Goal: Task Accomplishment & Management: Manage account settings

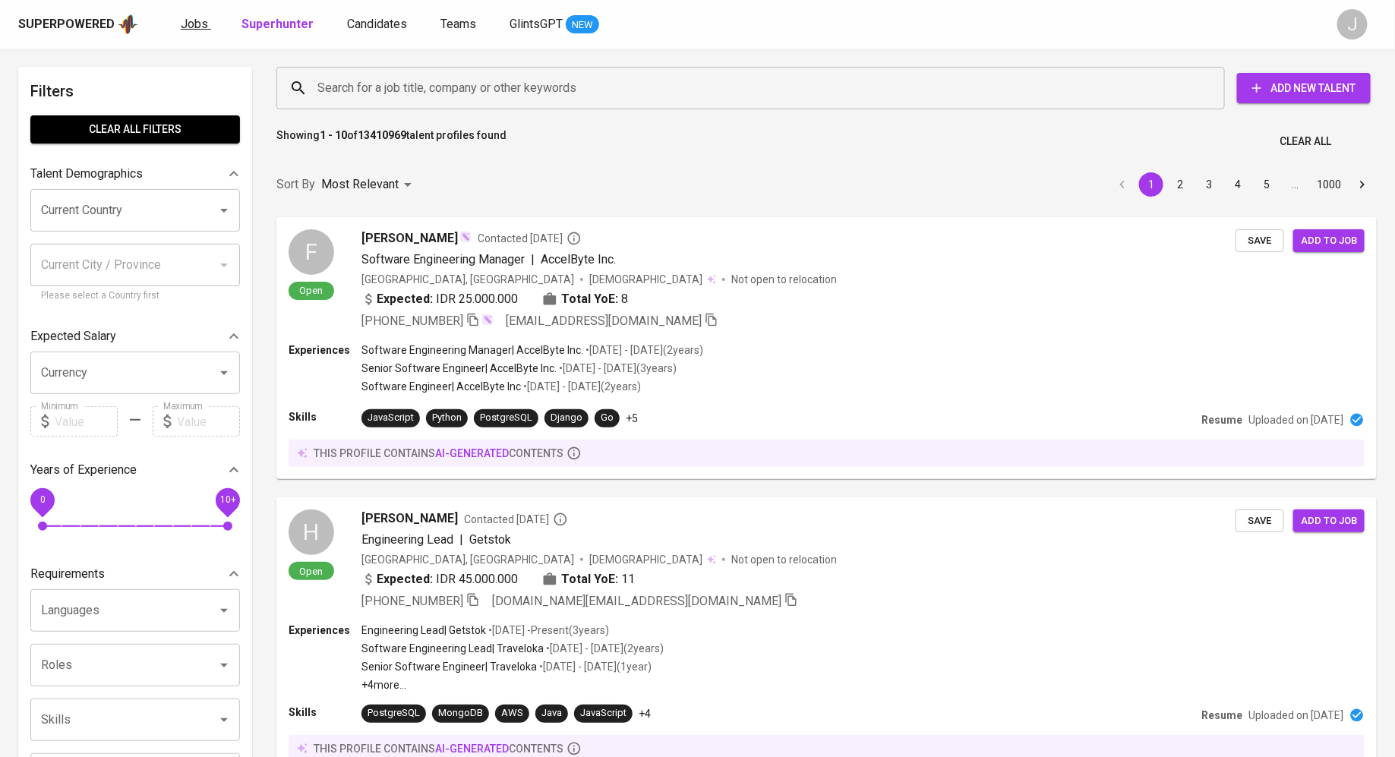
click at [188, 26] on span "Jobs" at bounding box center [194, 24] width 27 height 14
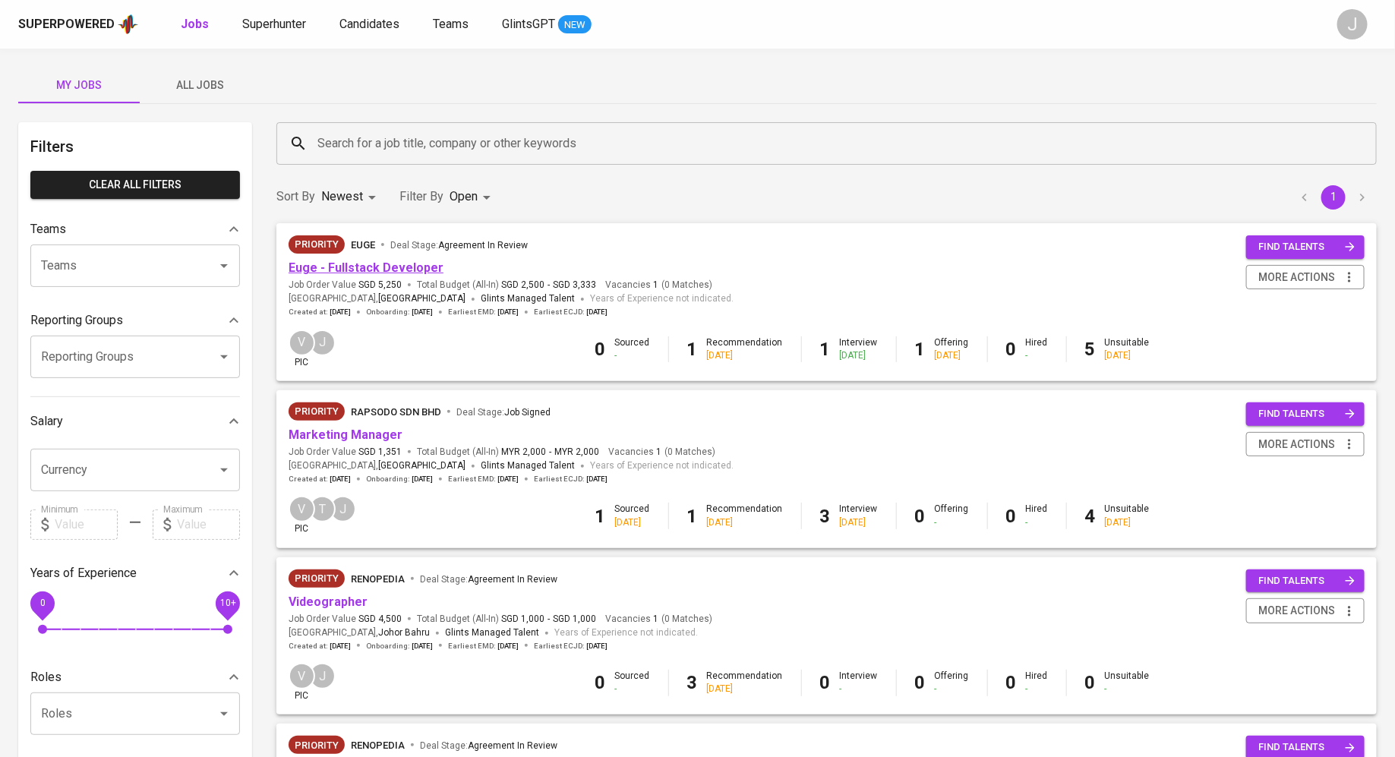
click at [421, 270] on link "Euge - Fullstack Developer" at bounding box center [366, 267] width 155 height 14
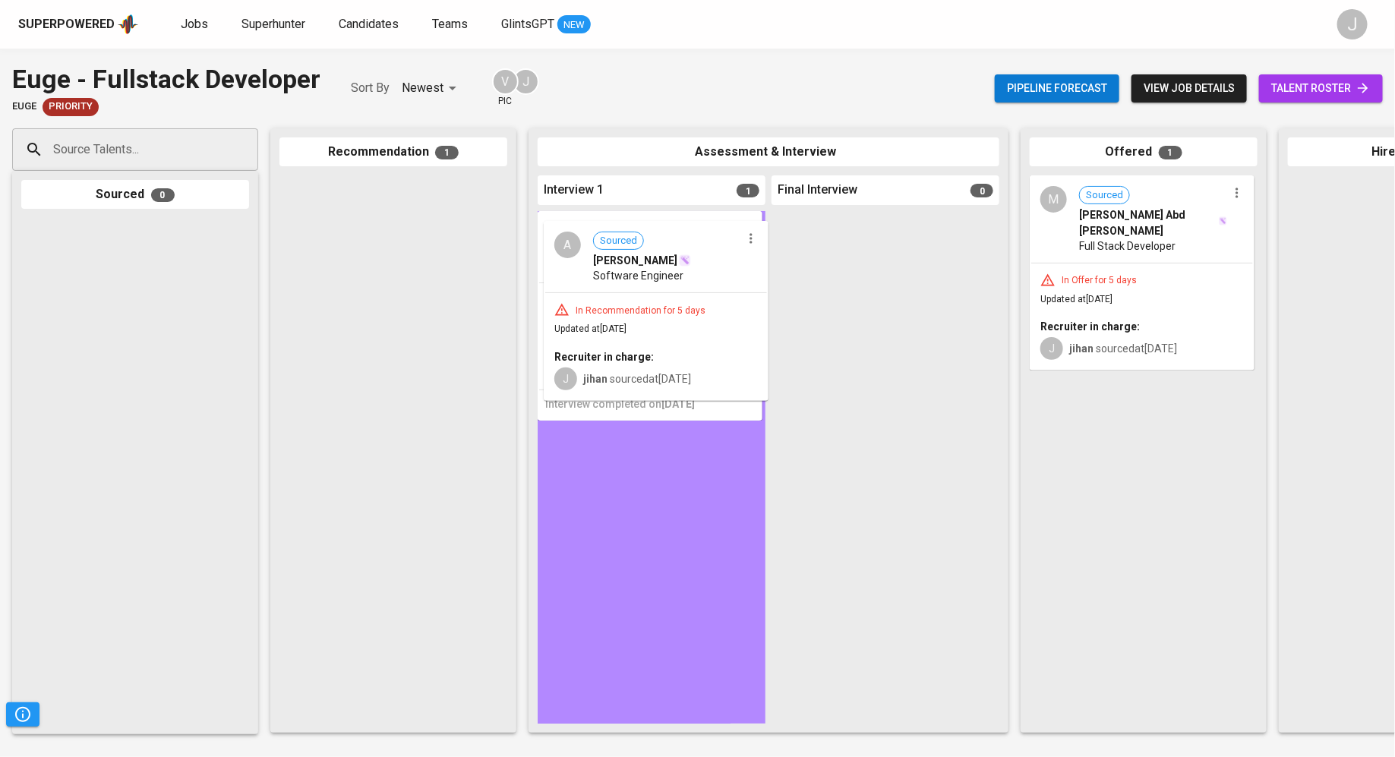
drag, startPoint x: 377, startPoint y: 264, endPoint x: 650, endPoint y: 311, distance: 276.5
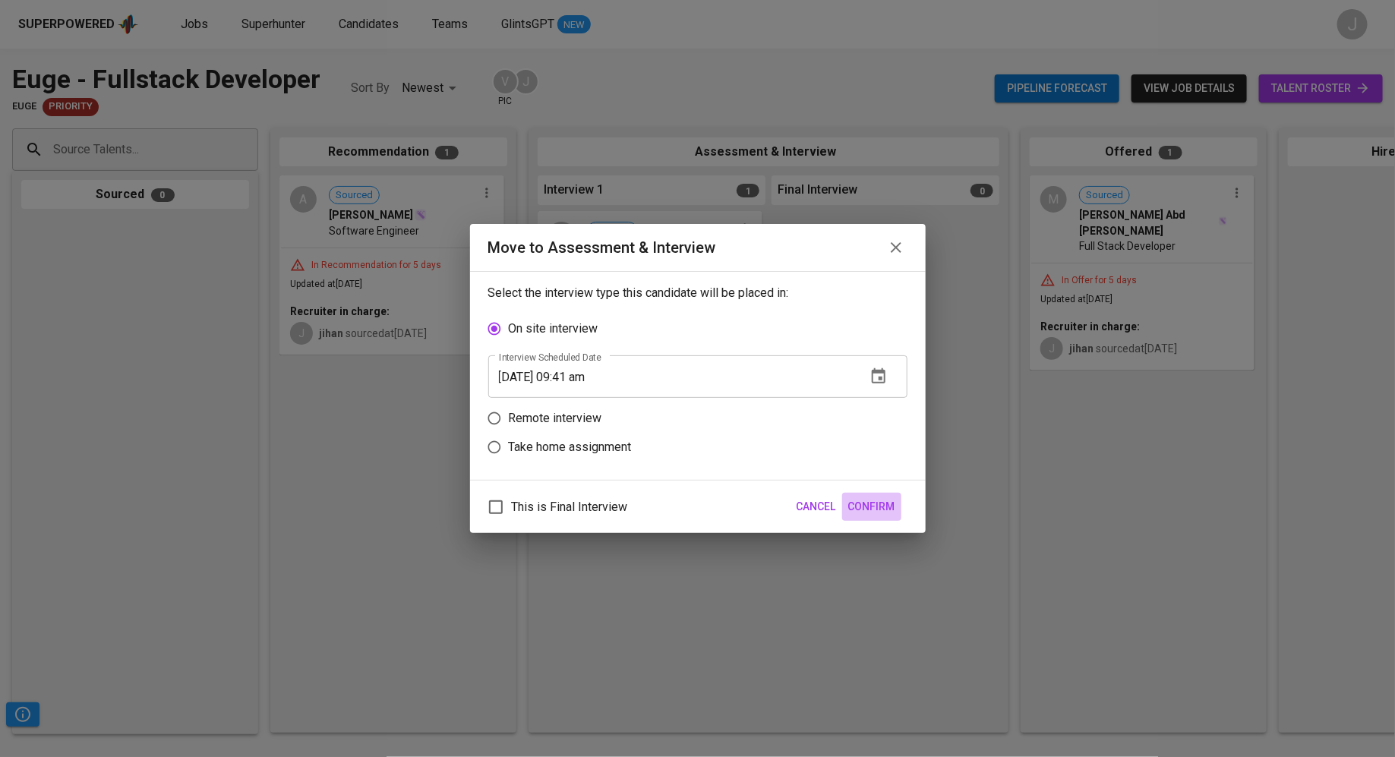
click at [881, 509] on span "Confirm" at bounding box center [871, 506] width 47 height 19
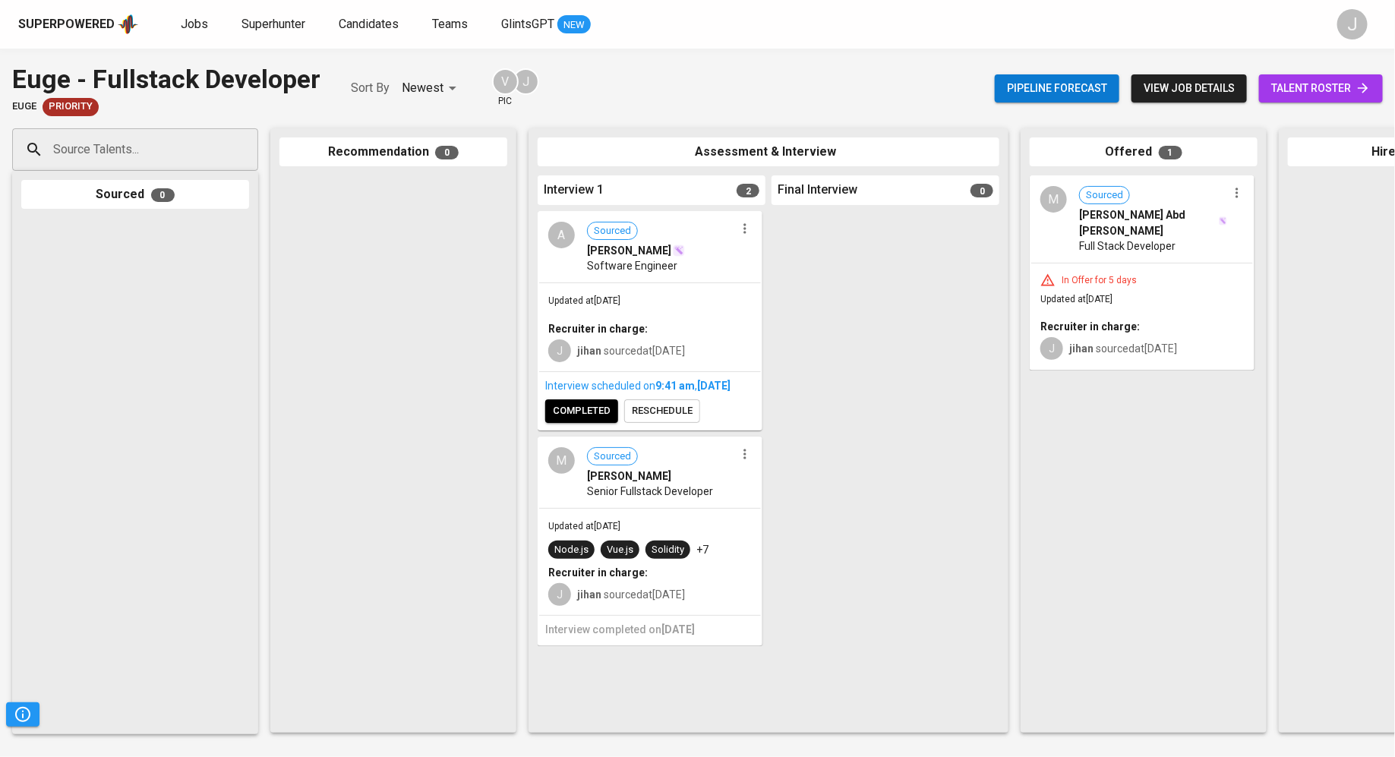
click at [623, 285] on div "Updated at [DATE] Recruiter in charge: J jihan sourced at [DATE]" at bounding box center [650, 327] width 222 height 88
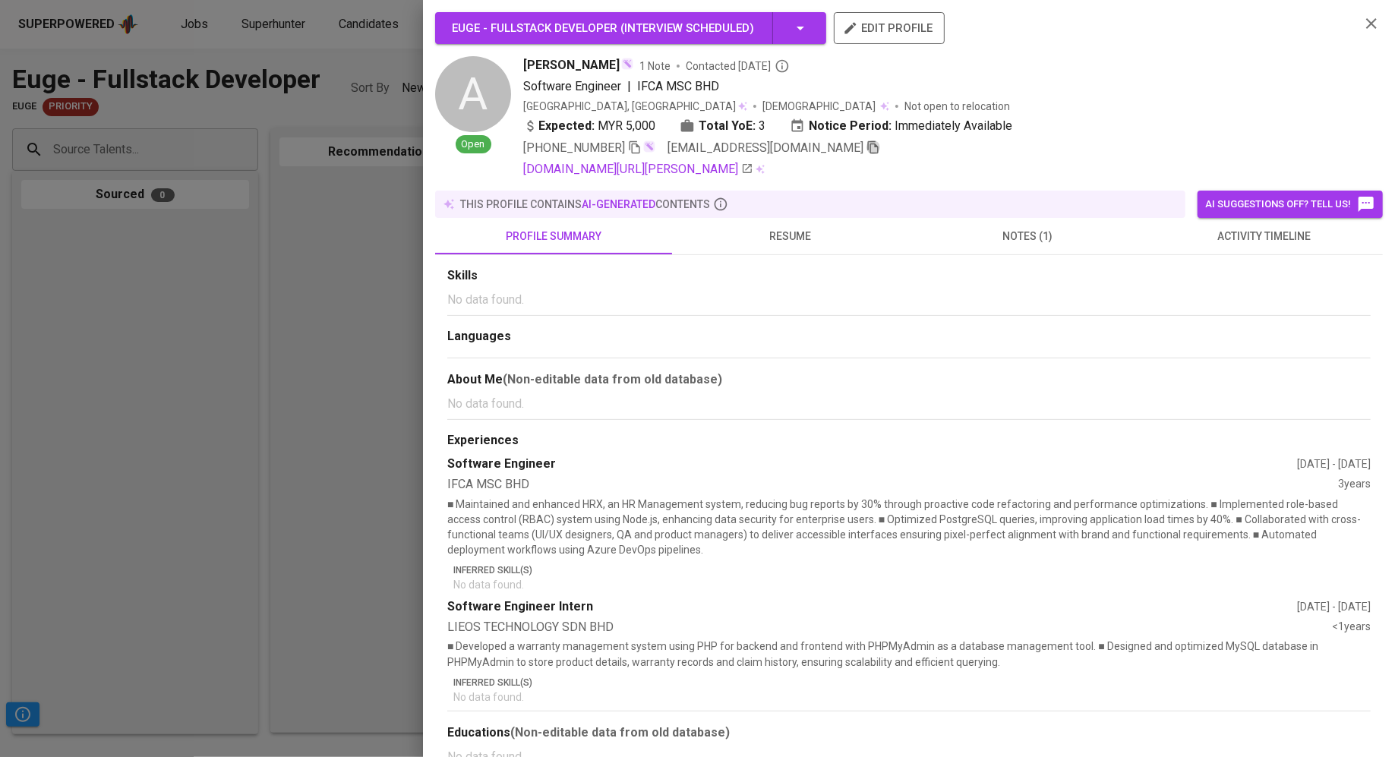
click at [868, 147] on icon "button" at bounding box center [873, 147] width 11 height 13
click at [282, 305] on div at bounding box center [697, 378] width 1395 height 757
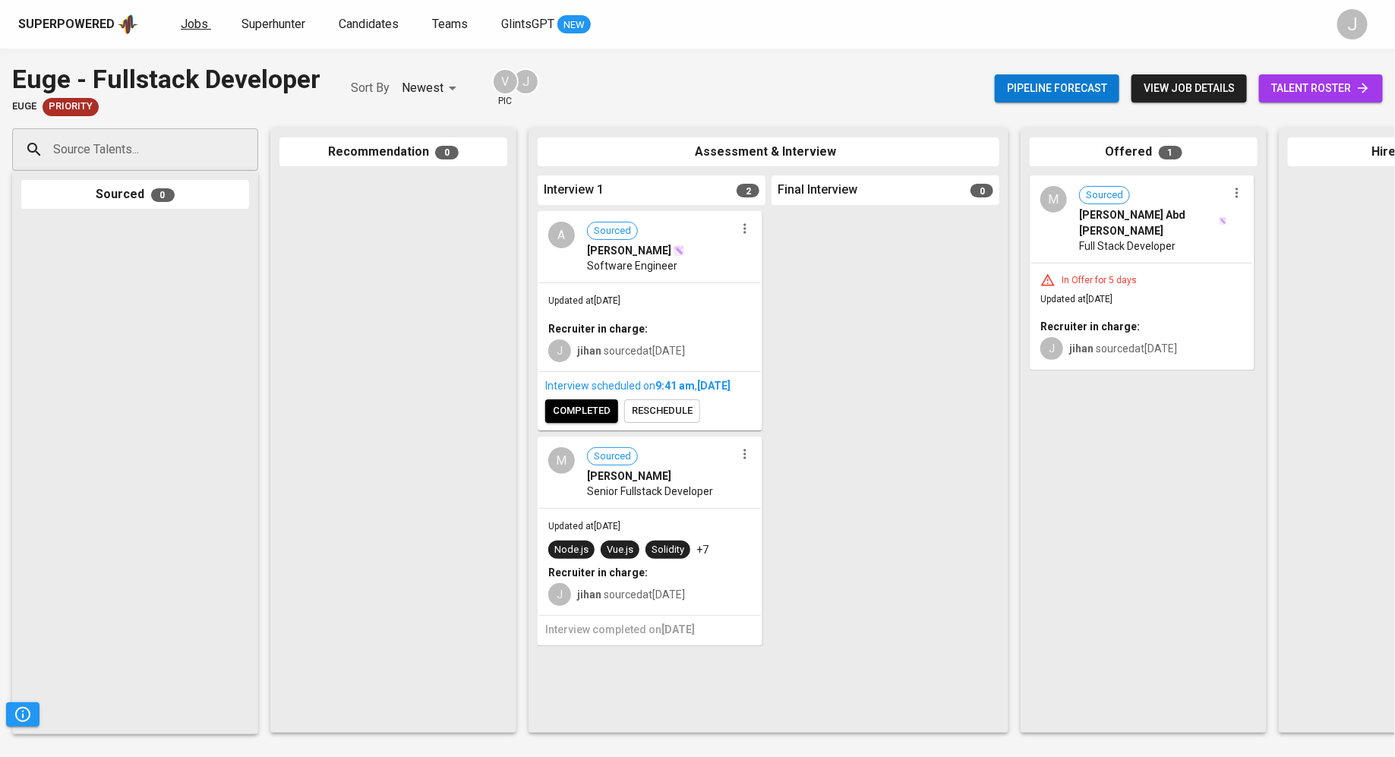
click at [200, 26] on span "Jobs" at bounding box center [194, 24] width 27 height 14
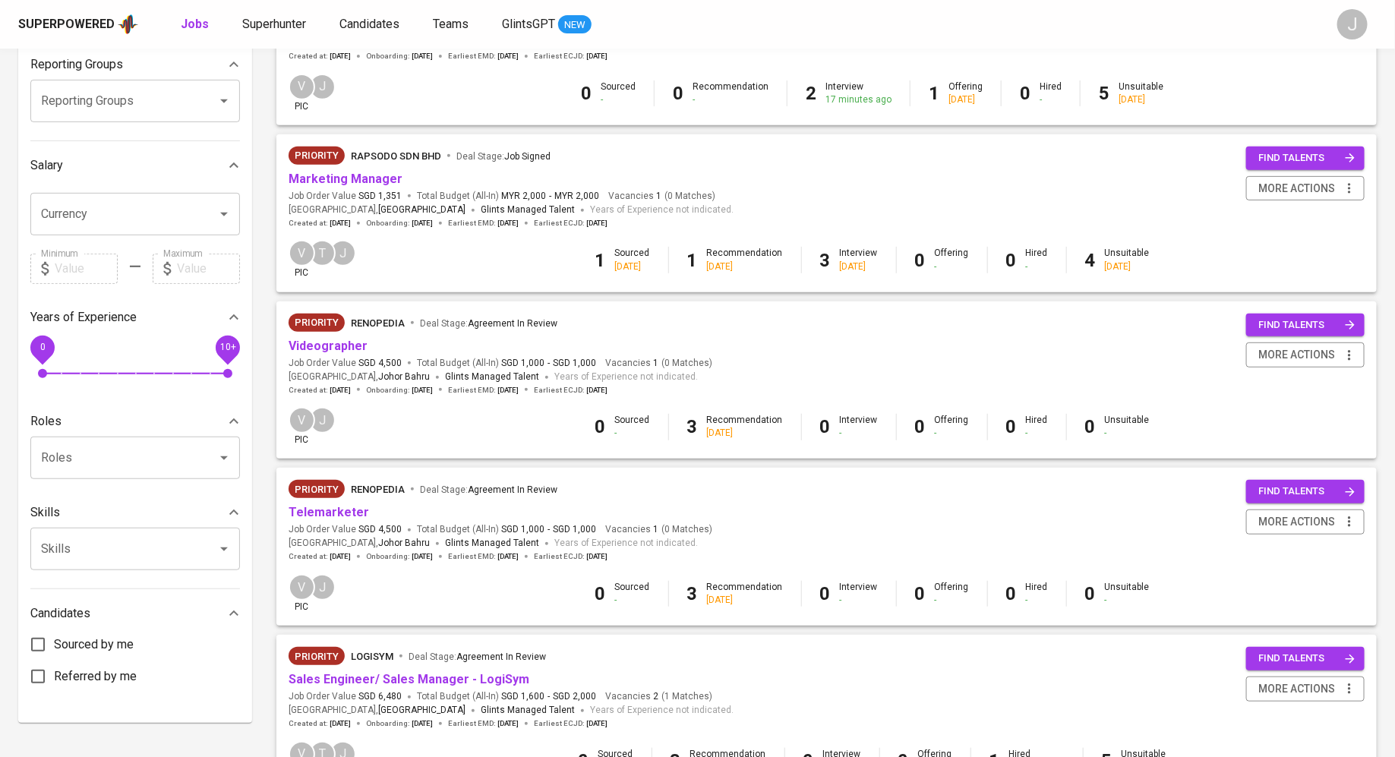
scroll to position [559, 0]
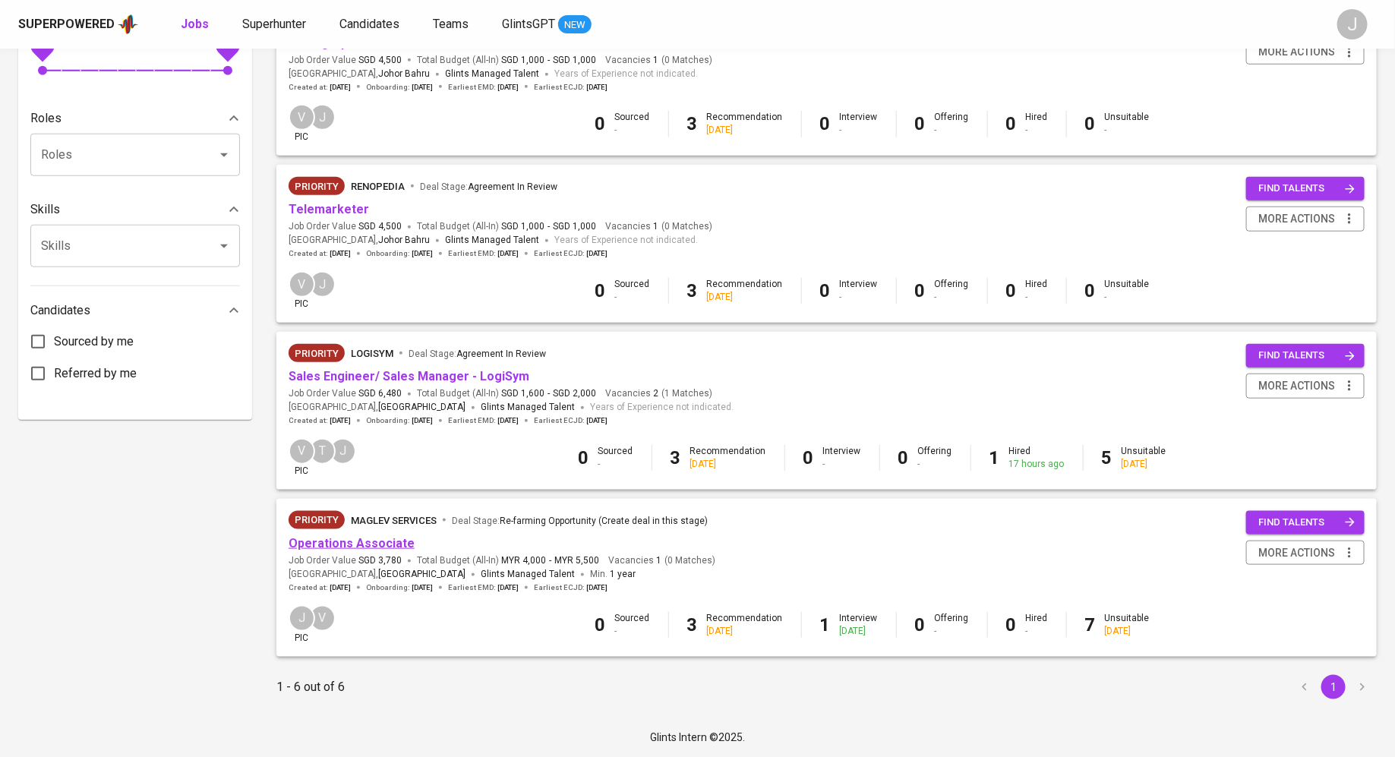
click at [337, 541] on link "Operations Associate" at bounding box center [352, 543] width 126 height 14
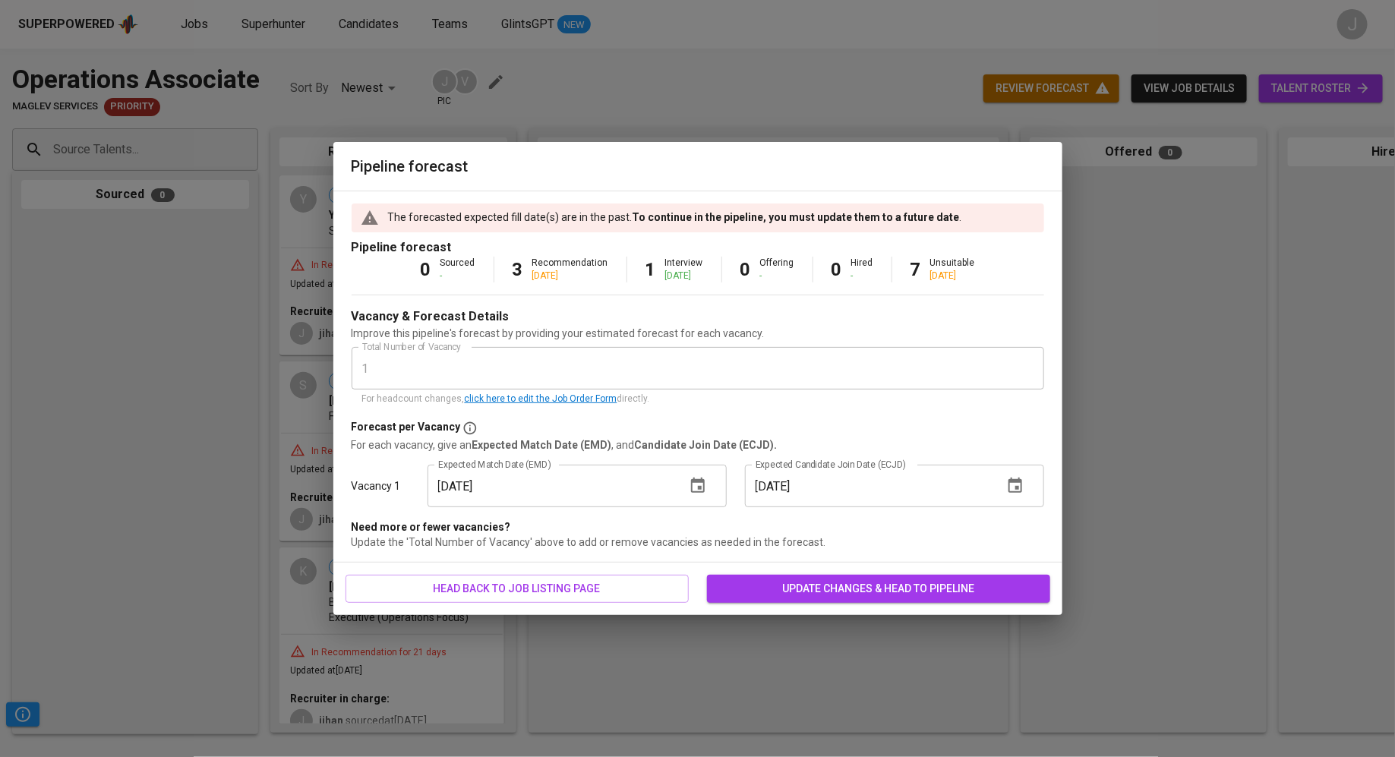
click at [620, 479] on input "[DATE]" at bounding box center [550, 486] width 246 height 43
click at [695, 487] on icon "button" at bounding box center [698, 486] width 18 height 18
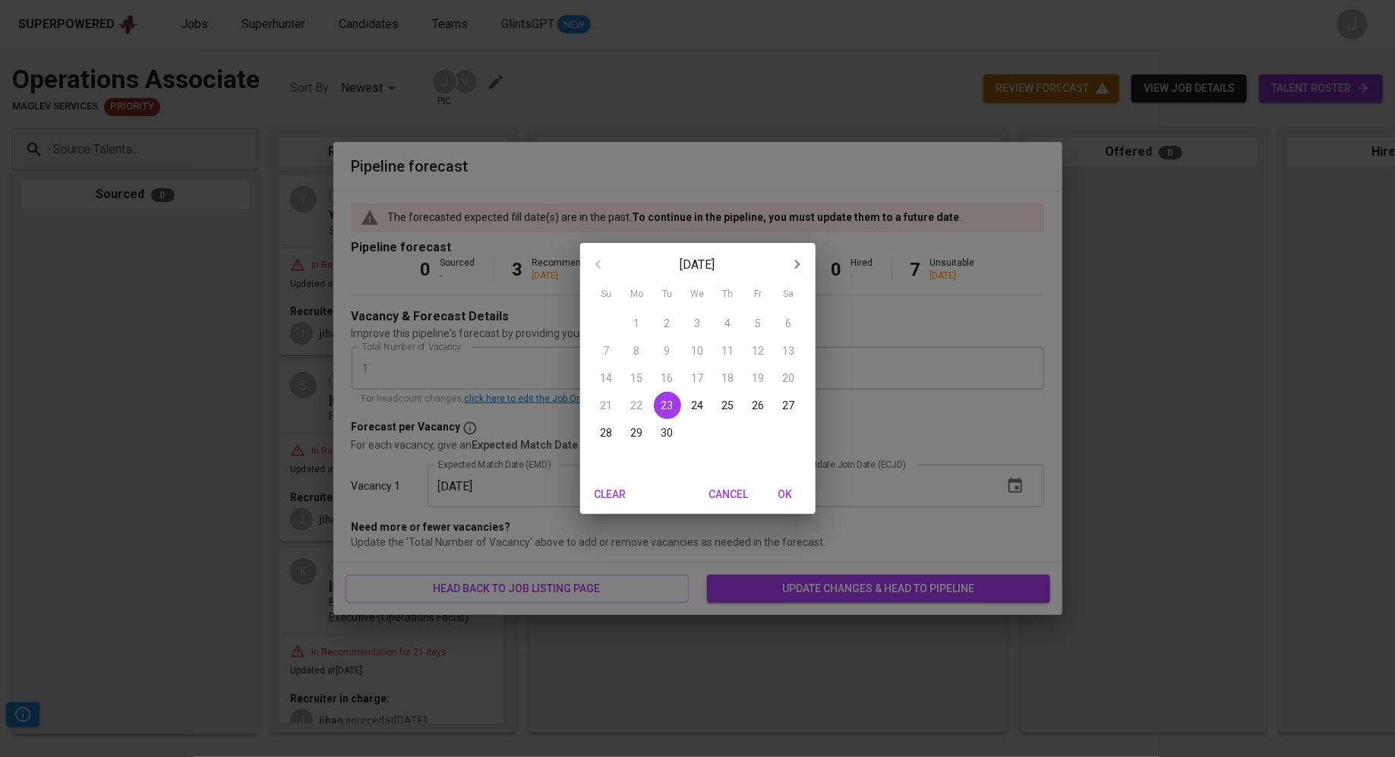
click at [796, 259] on icon "button" at bounding box center [797, 264] width 18 height 18
click at [686, 398] on span "22" at bounding box center [697, 405] width 27 height 15
type input "[DATE]"
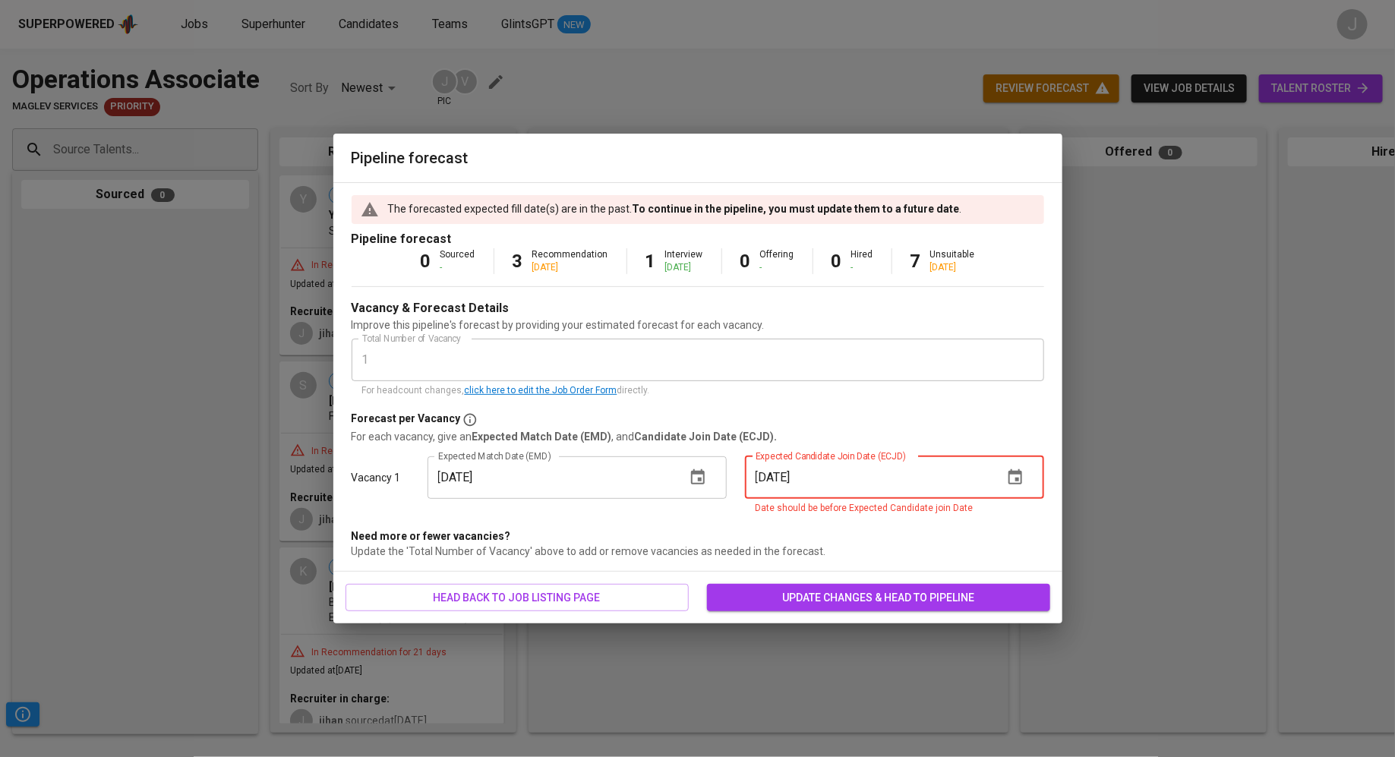
click at [826, 480] on input "[DATE]" at bounding box center [868, 477] width 246 height 43
click at [1025, 475] on button "button" at bounding box center [1015, 477] width 36 height 36
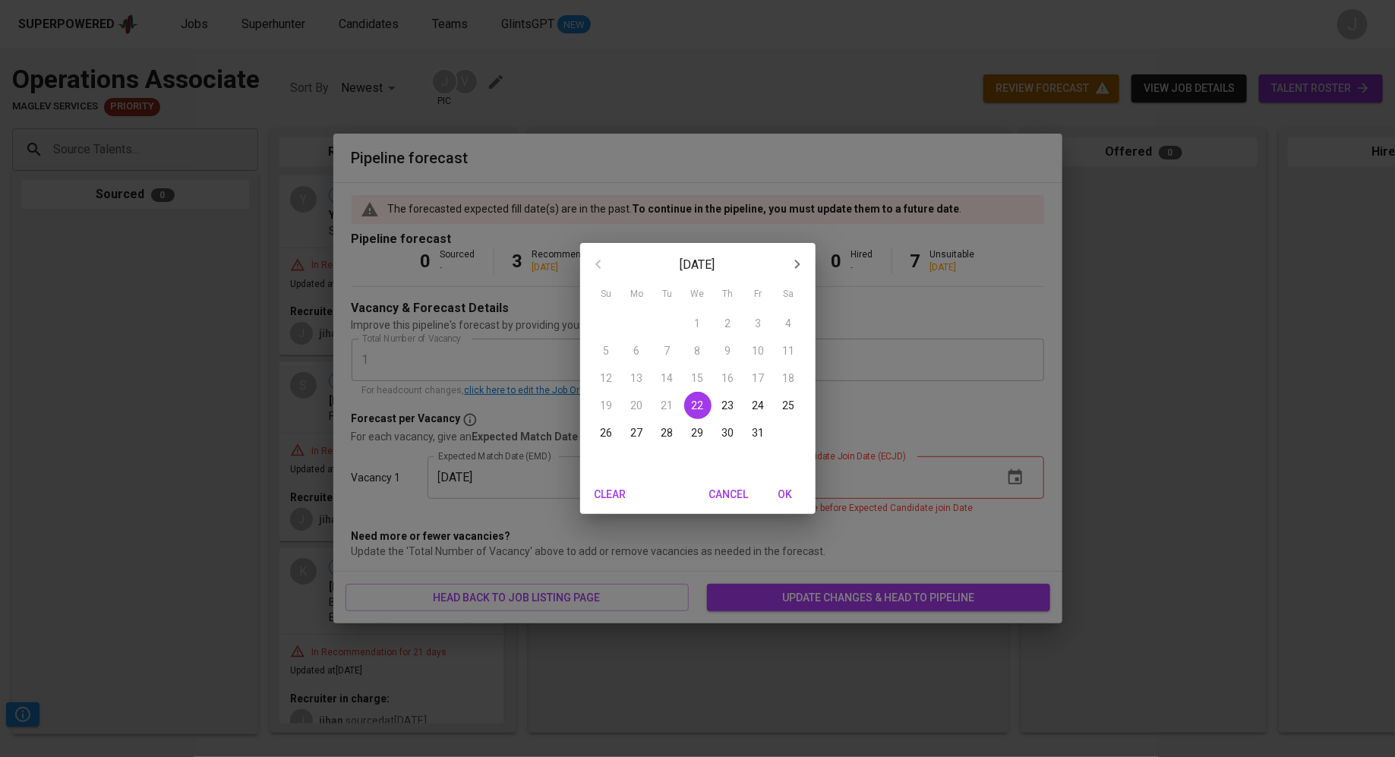
click at [801, 255] on icon "button" at bounding box center [797, 264] width 18 height 18
click at [711, 427] on span "26" at bounding box center [697, 432] width 27 height 15
type input "[DATE]"
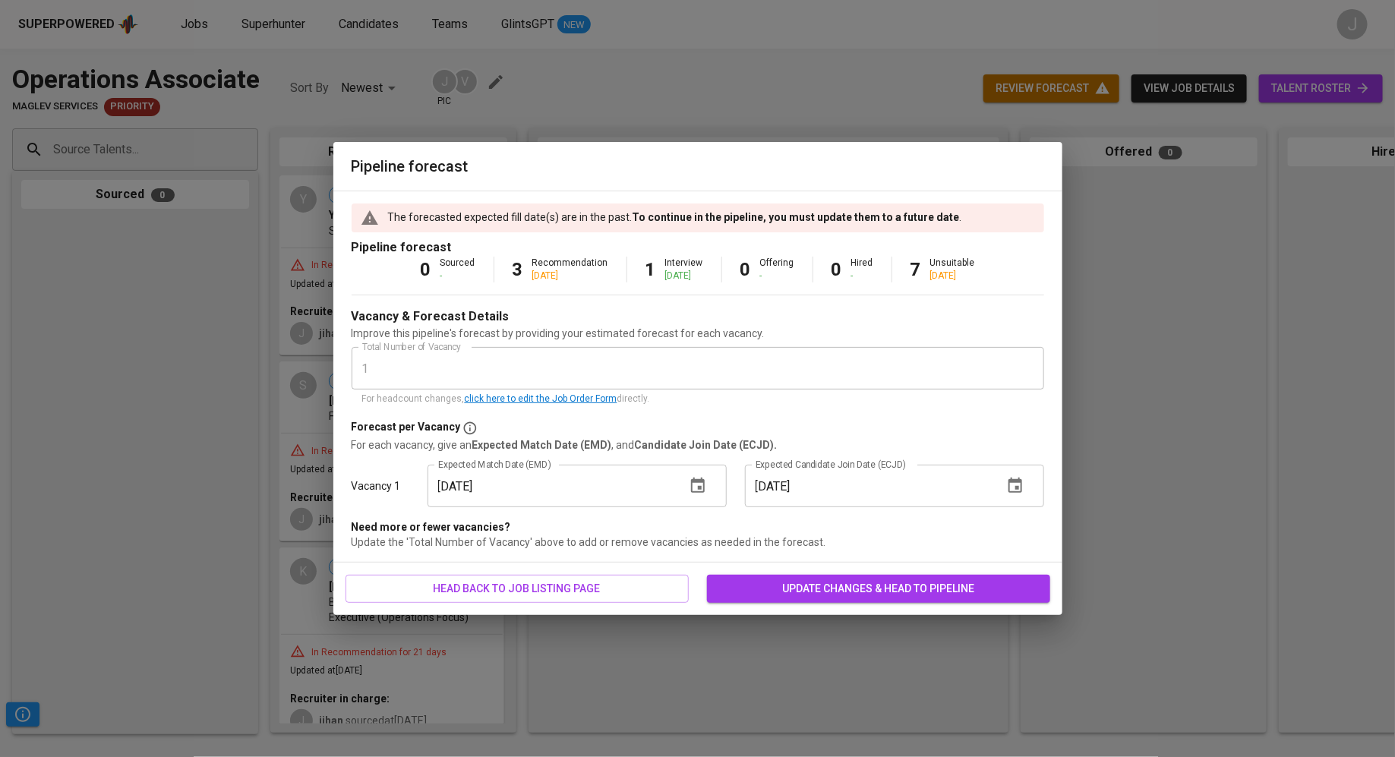
click at [852, 589] on span "update changes & head to pipeline" at bounding box center [878, 588] width 319 height 19
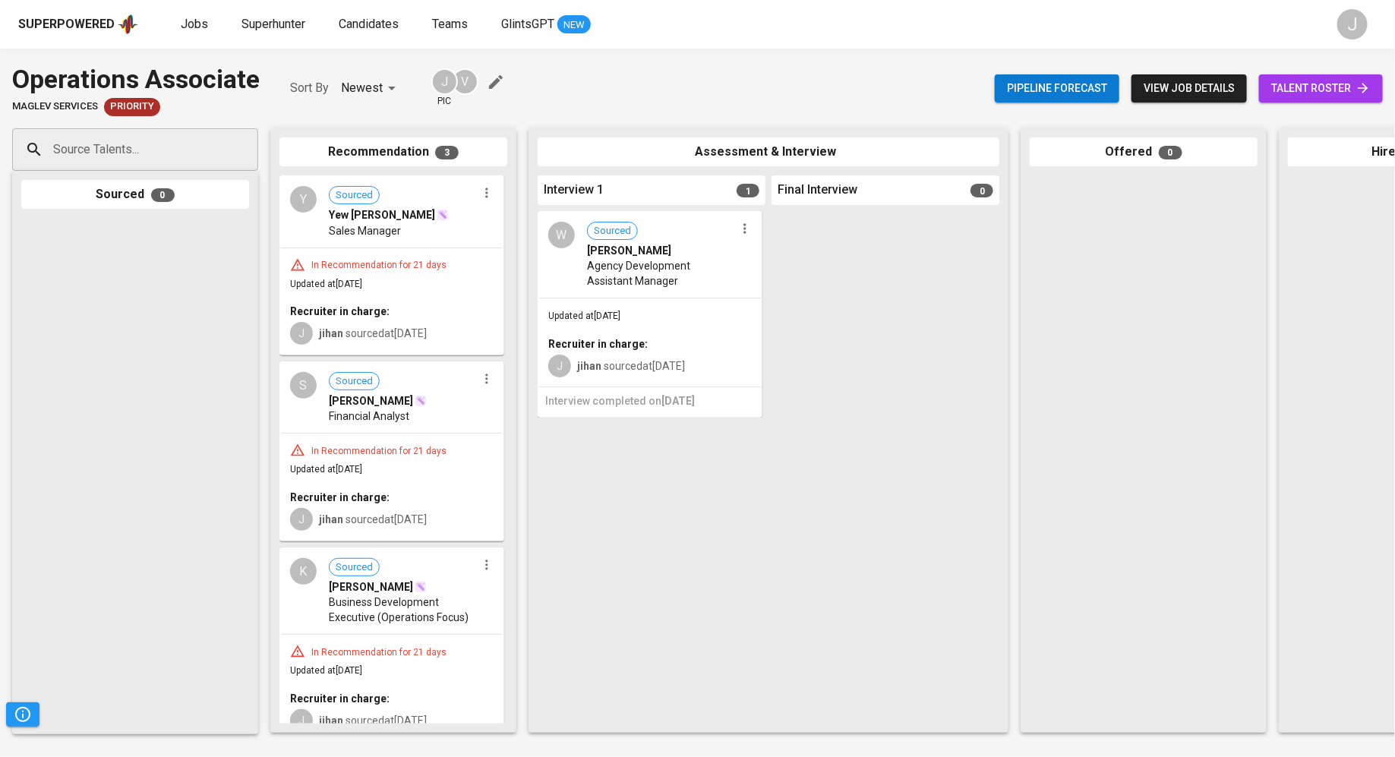
scroll to position [0, 412]
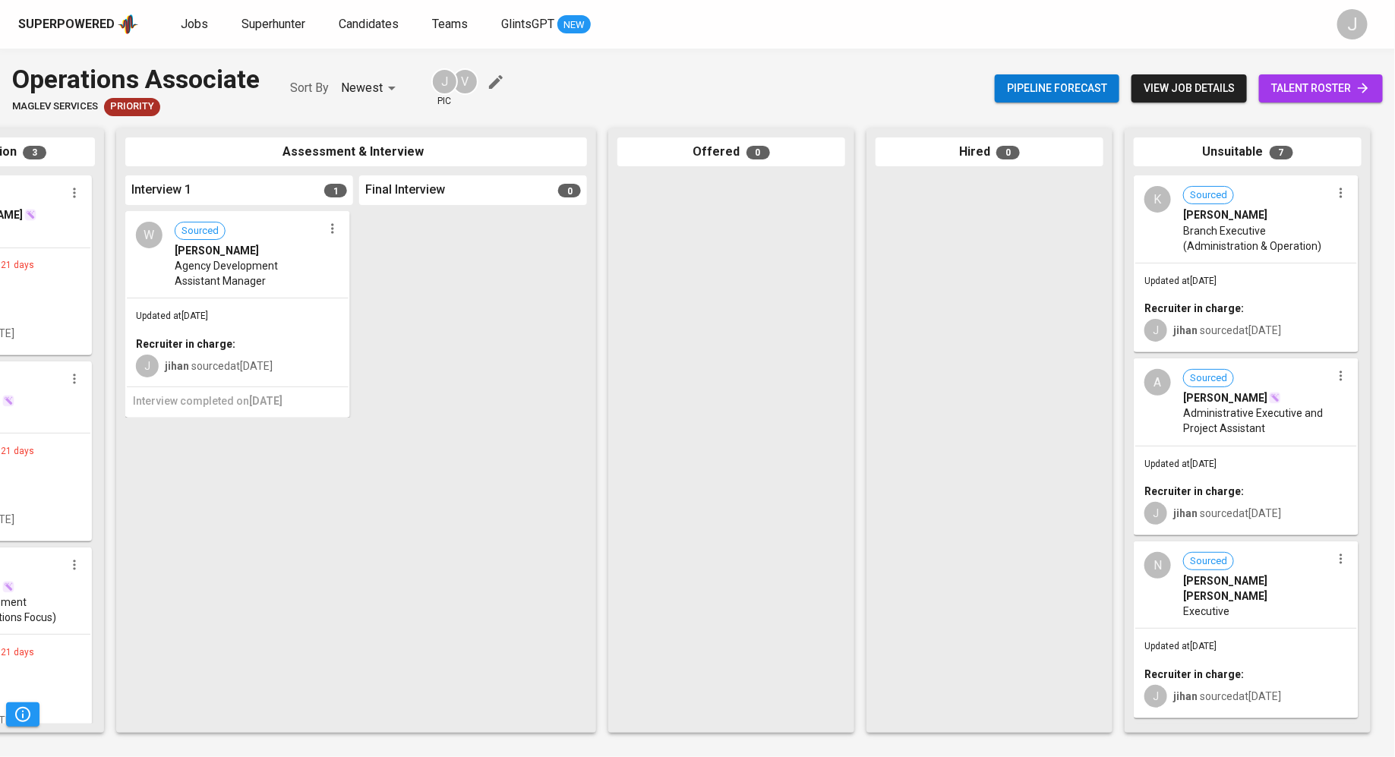
click at [1283, 87] on span "talent roster" at bounding box center [1320, 88] width 99 height 19
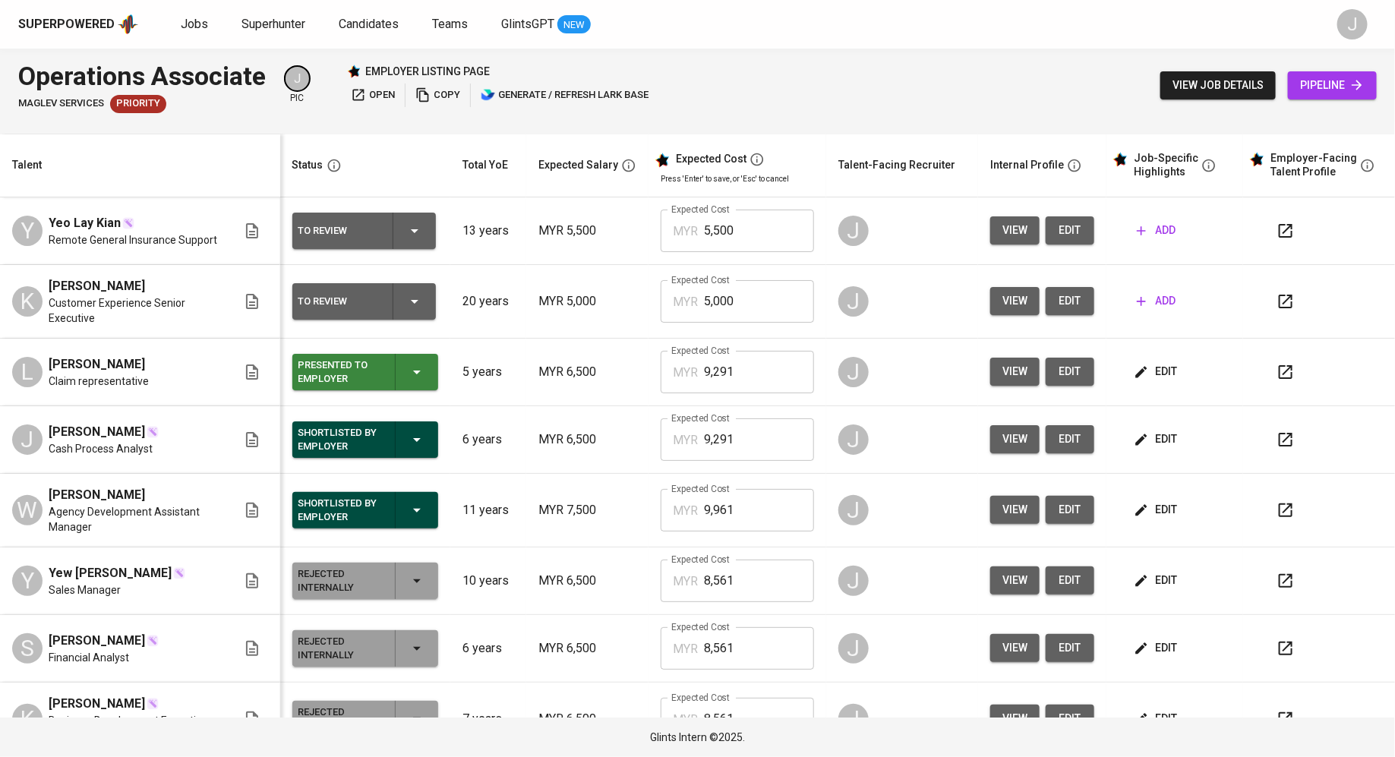
click at [1002, 368] on span "view" at bounding box center [1014, 371] width 25 height 19
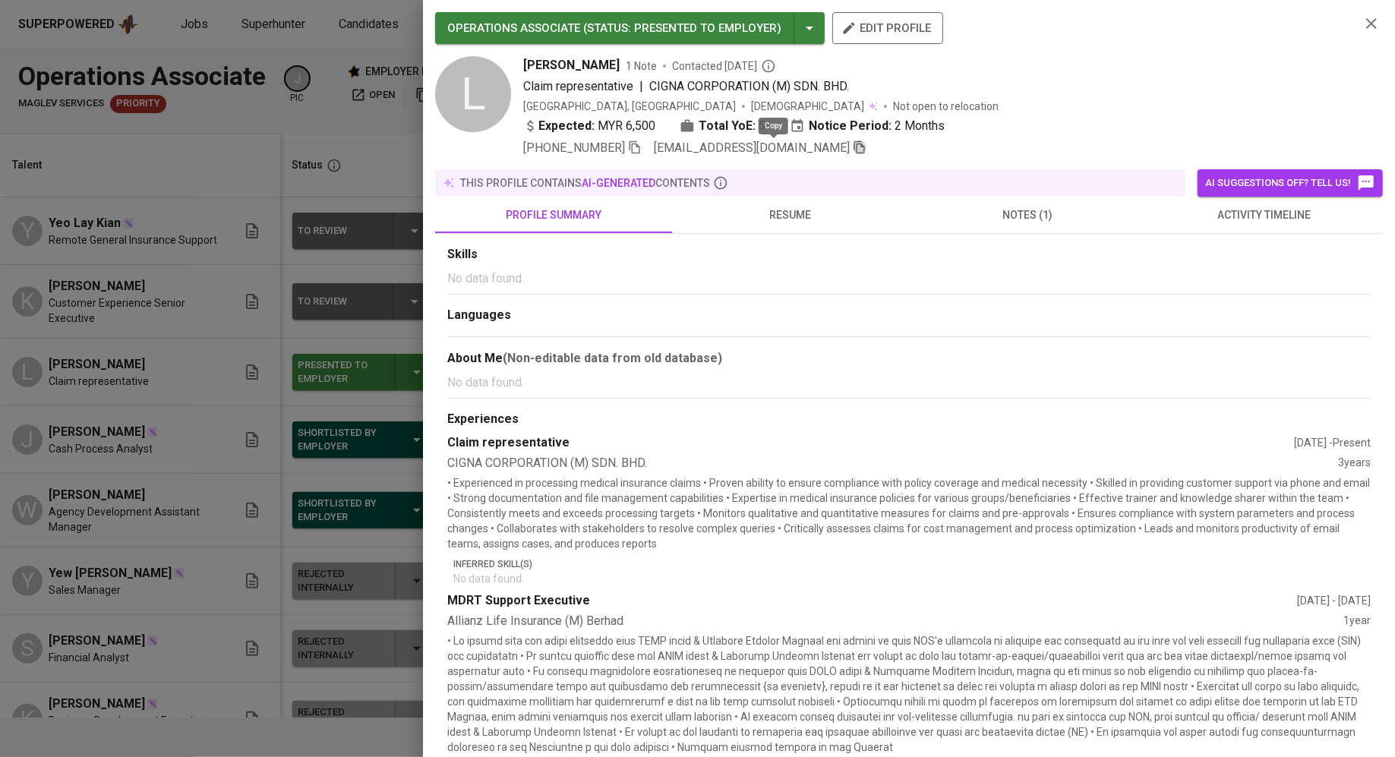
click at [854, 147] on icon "button" at bounding box center [859, 147] width 11 height 13
click at [163, 272] on div at bounding box center [697, 378] width 1395 height 757
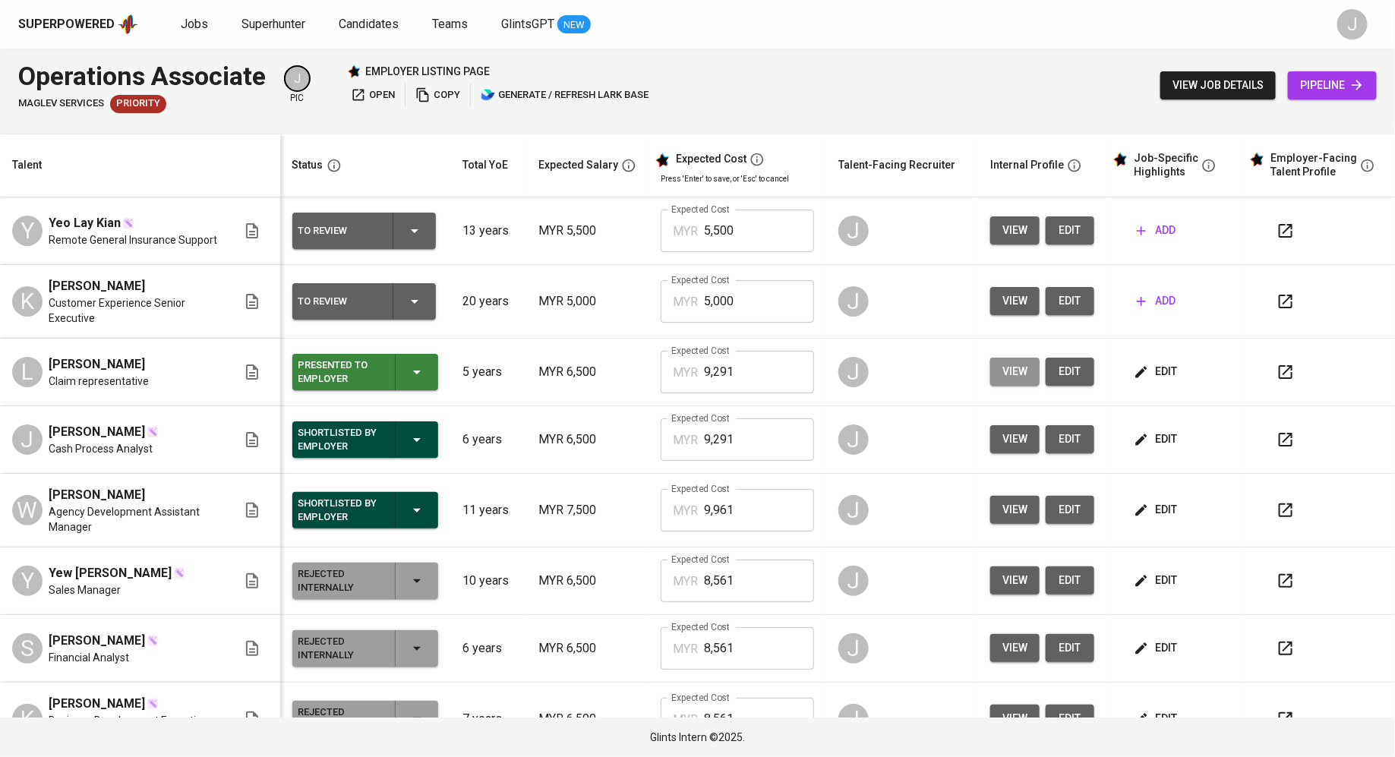
click at [1002, 368] on span "view" at bounding box center [1014, 371] width 25 height 19
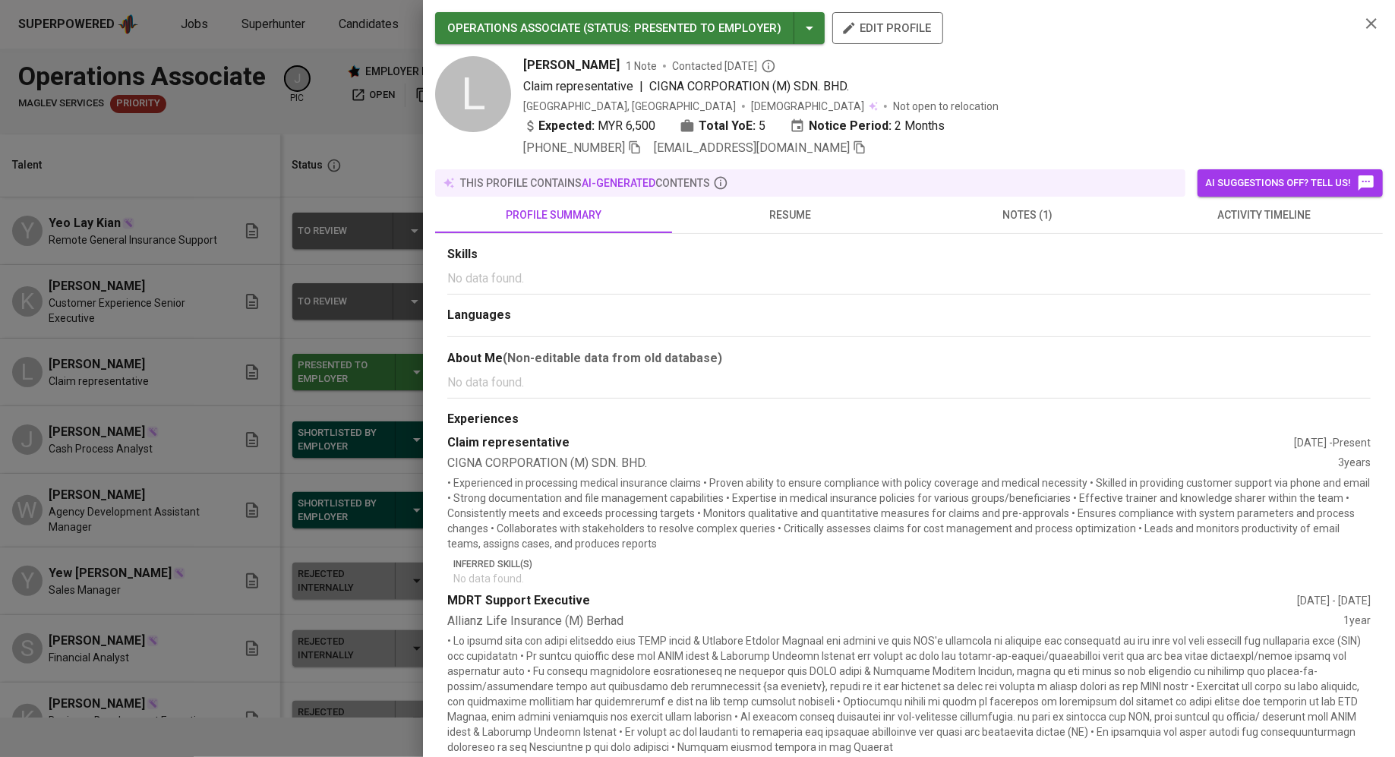
click at [770, 224] on button "resume" at bounding box center [790, 215] width 237 height 36
